Goal: Task Accomplishment & Management: Complete application form

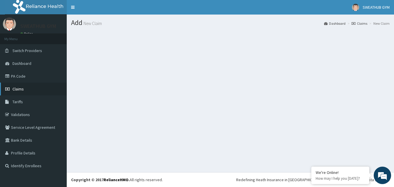
click at [13, 88] on span "Claims" at bounding box center [17, 88] width 11 height 5
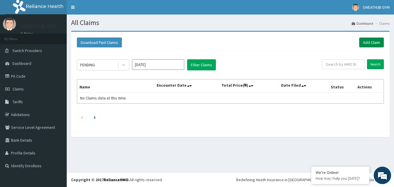
click at [376, 40] on link "Add Claim" at bounding box center [371, 42] width 25 height 10
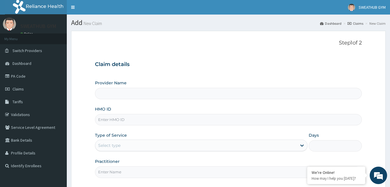
type input "SWEATHUB GYM"
type input "1"
drag, startPoint x: 0, startPoint y: 0, endPoint x: 196, endPoint y: 114, distance: 227.1
click at [196, 114] on input "HMO ID" at bounding box center [228, 119] width 267 height 11
click at [196, 117] on input "HMO ID" at bounding box center [228, 119] width 267 height 11
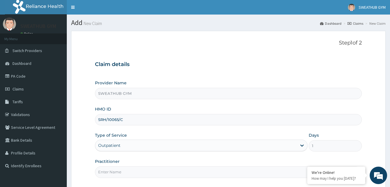
type input "SRH/10065/C"
click at [192, 171] on input "Practitioner" at bounding box center [228, 171] width 267 height 11
type input "Funmi Oni"
click at [203, 160] on div "Practitioner Funmi Oni" at bounding box center [228, 167] width 267 height 19
click at [389, 154] on section "Step 1 of 2 Claim details Provider Name SWEATHUB GYM HMO ID SRH/10065/C Type of…" at bounding box center [228, 125] width 323 height 199
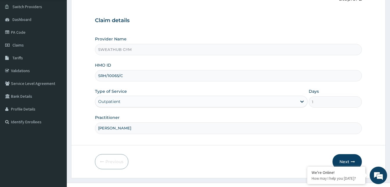
scroll to position [54, 0]
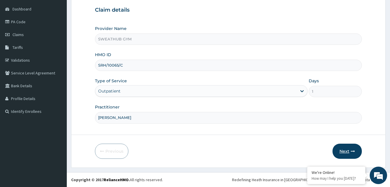
click at [347, 154] on button "Next" at bounding box center [346, 150] width 29 height 15
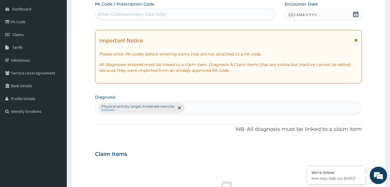
click at [233, 16] on div "Enter Code(Secondary Care Only)" at bounding box center [185, 14] width 180 height 9
type input "PA/2B64C9"
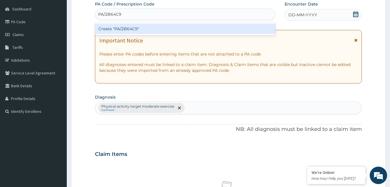
click at [238, 30] on div "Create "PA/2B64C9"" at bounding box center [185, 29] width 180 height 10
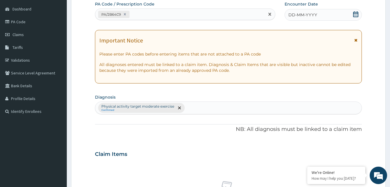
click at [356, 17] on icon at bounding box center [355, 14] width 5 height 6
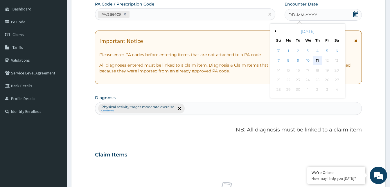
click at [317, 60] on div "11" at bounding box center [317, 60] width 9 height 9
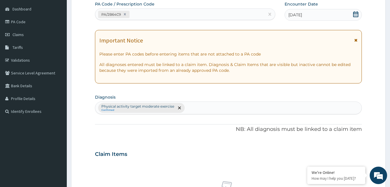
click at [210, 134] on div "PA Code / Prescription Code PA/2B64C9 Encounter Date 11-09-2025 Important Notic…" at bounding box center [228, 152] width 267 height 302
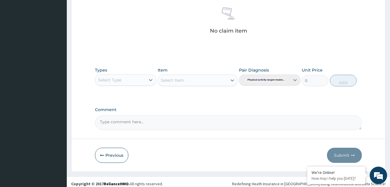
scroll to position [228, 0]
click at [146, 84] on div at bounding box center [150, 79] width 10 height 10
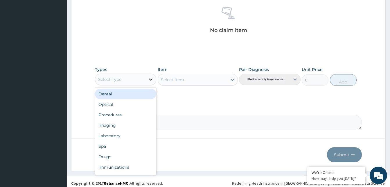
click at [152, 82] on div at bounding box center [150, 79] width 10 height 10
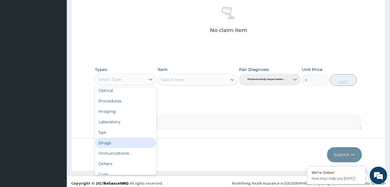
scroll to position [20, 0]
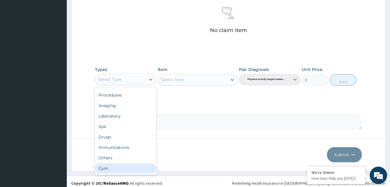
click at [144, 166] on div "Gym" at bounding box center [125, 168] width 61 height 10
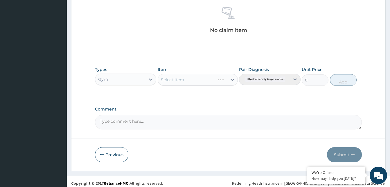
click at [236, 81] on div "Select Item" at bounding box center [198, 80] width 80 height 12
click at [233, 80] on icon at bounding box center [232, 80] width 6 height 6
click at [229, 95] on div "GYM" at bounding box center [198, 94] width 80 height 10
click at [336, 77] on button "Add" at bounding box center [343, 80] width 27 height 12
type input "0"
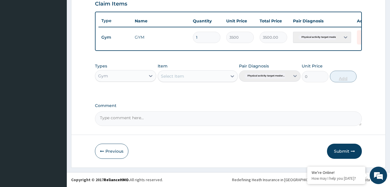
scroll to position [209, 0]
click at [338, 151] on button "Submit" at bounding box center [344, 150] width 35 height 15
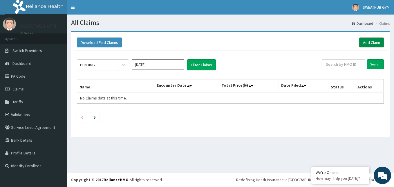
click at [370, 39] on link "Add Claim" at bounding box center [371, 42] width 25 height 10
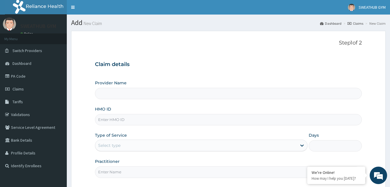
type input "SWEATHUB GYM"
type input "1"
